Goal: Check status

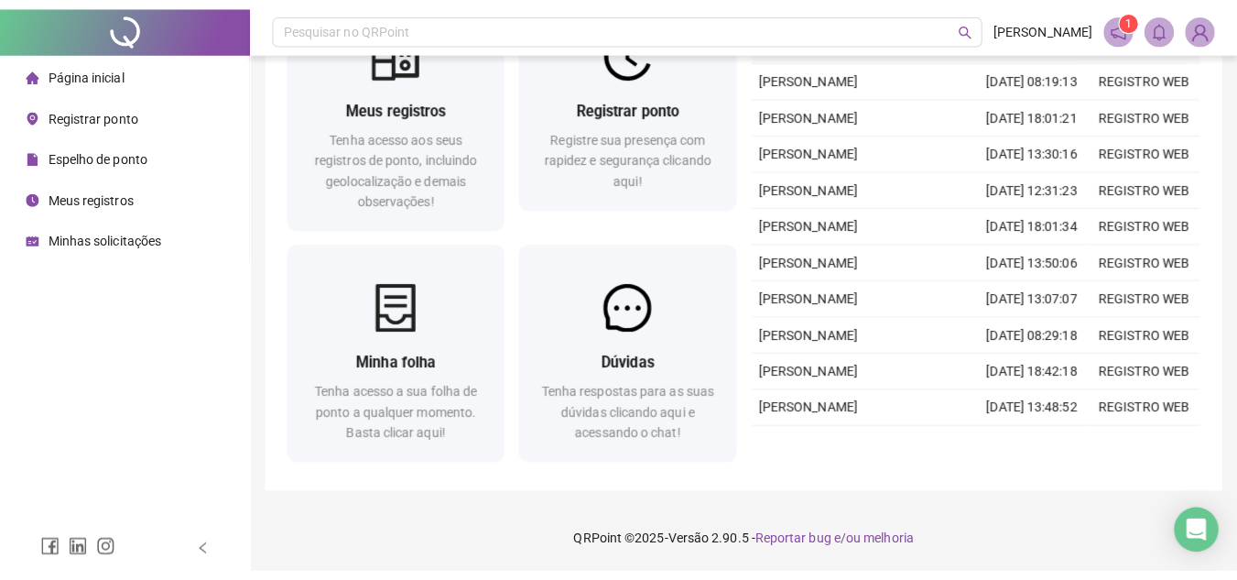
scroll to position [72, 0]
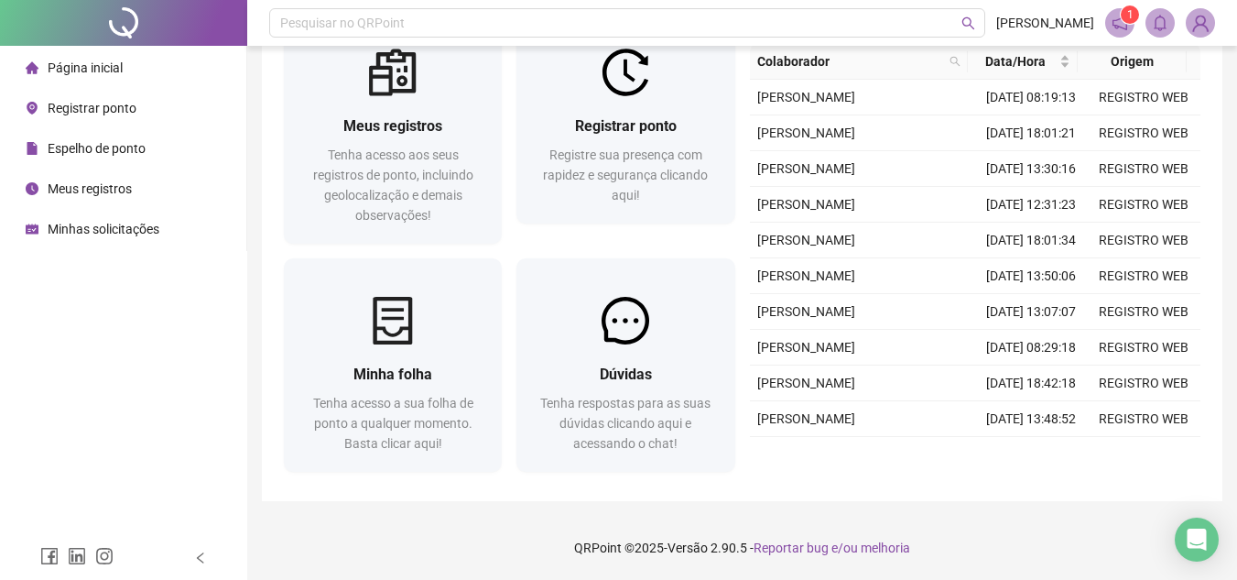
click at [82, 105] on span "Registrar ponto" at bounding box center [92, 108] width 89 height 15
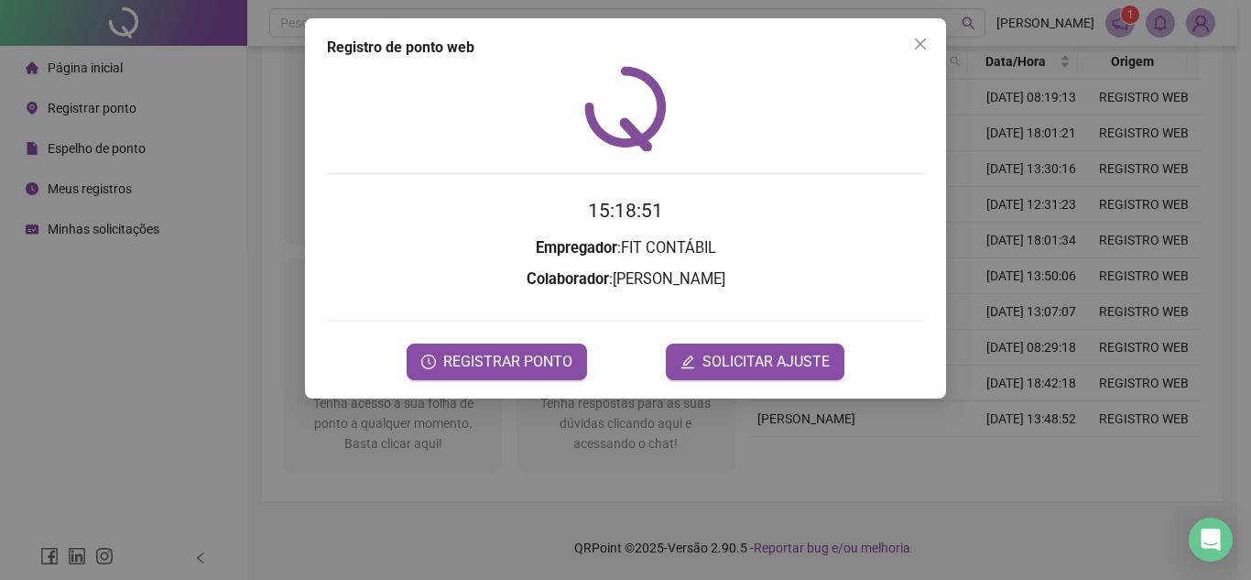
click at [916, 41] on icon "close" at bounding box center [920, 44] width 15 height 15
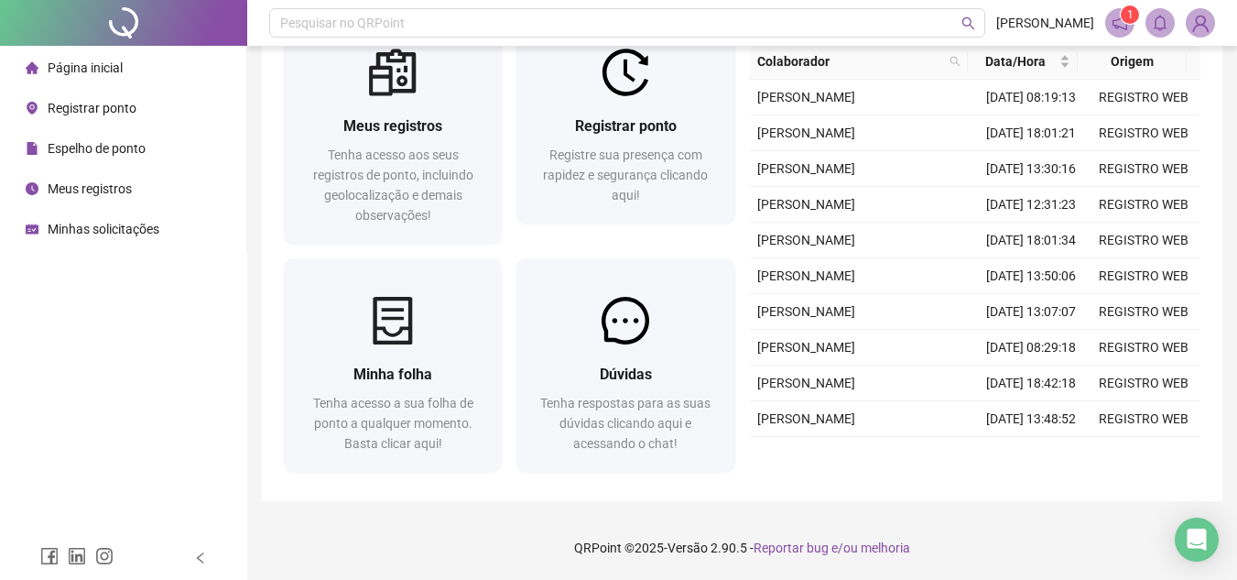
click at [94, 142] on span "Espelho de ponto" at bounding box center [97, 148] width 98 height 15
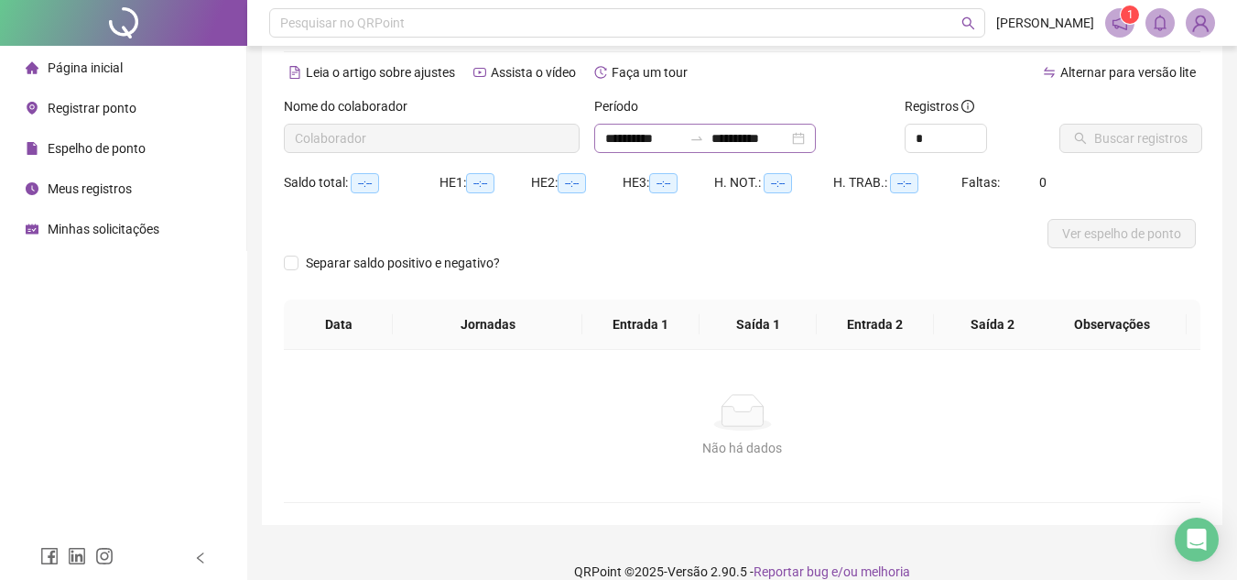
type input "**********"
click at [1126, 138] on span "Buscar registros" at bounding box center [1141, 138] width 93 height 20
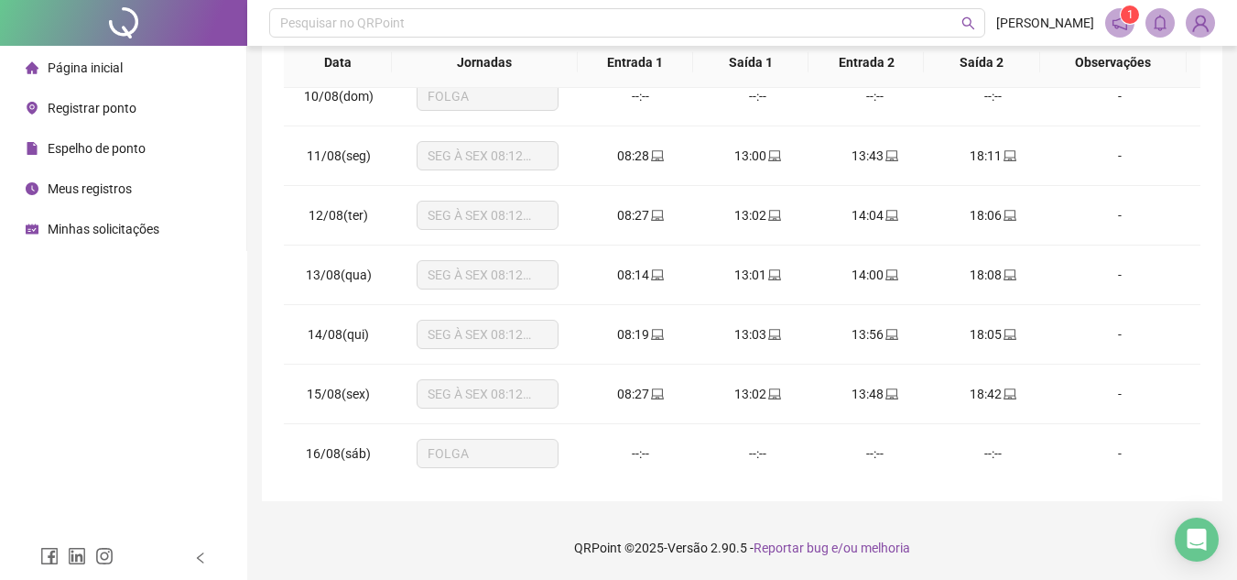
scroll to position [740, 0]
